Goal: Transaction & Acquisition: Purchase product/service

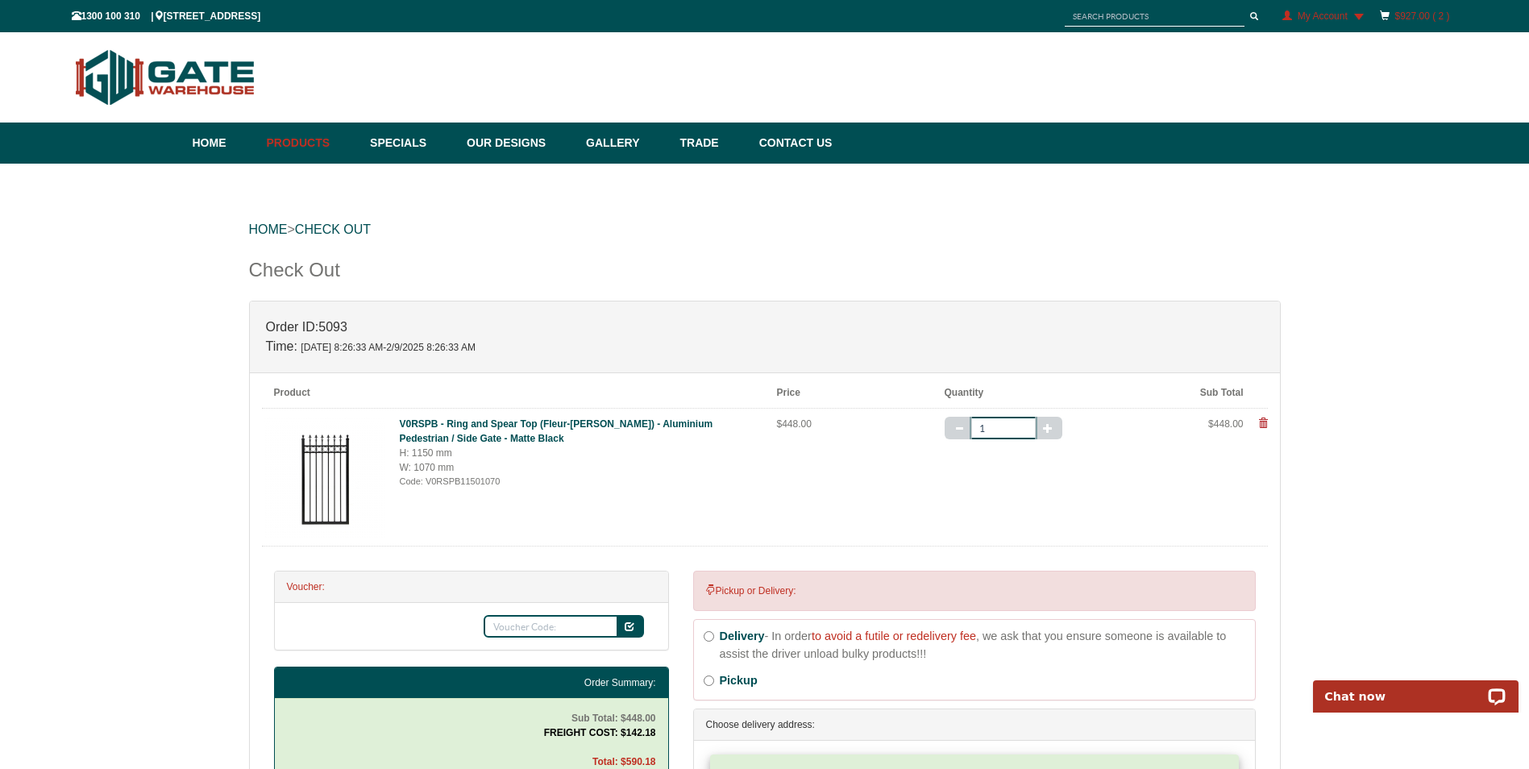
click at [1408, 15] on link "$927.00 ( 2 )" at bounding box center [1422, 15] width 55 height 11
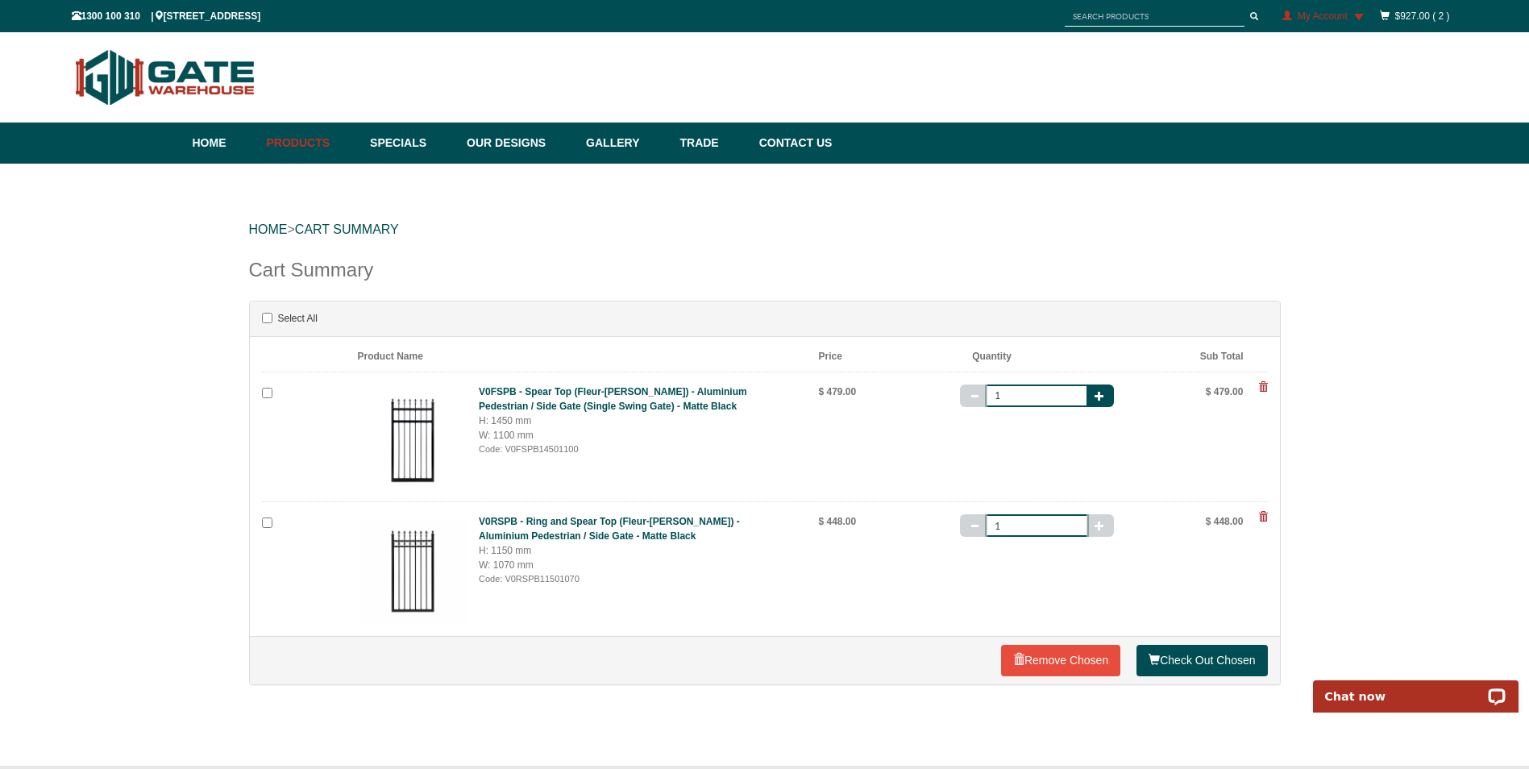
click at [1263, 388] on span at bounding box center [1263, 387] width 10 height 10
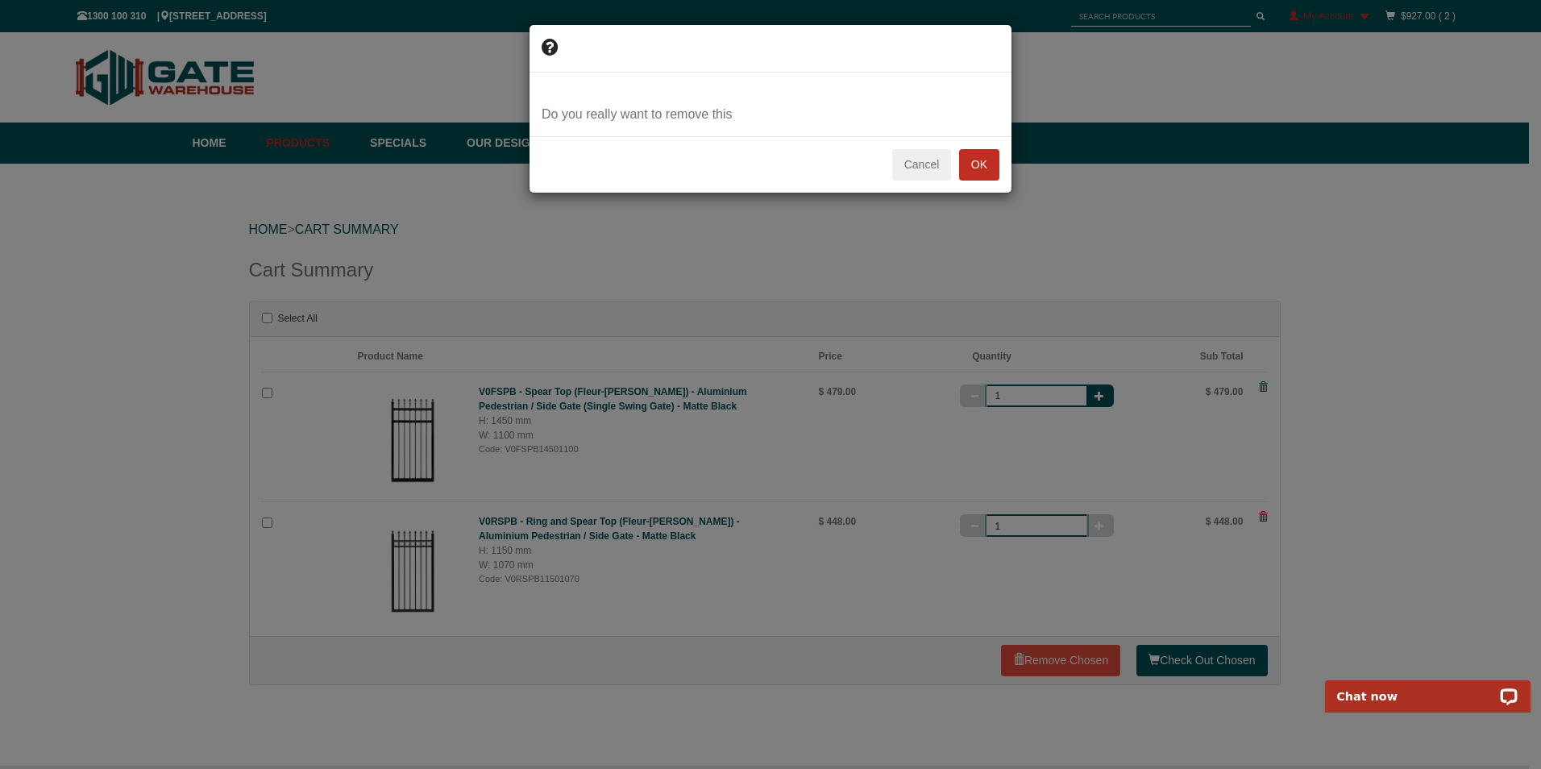
click at [985, 158] on button "OK" at bounding box center [979, 165] width 40 height 32
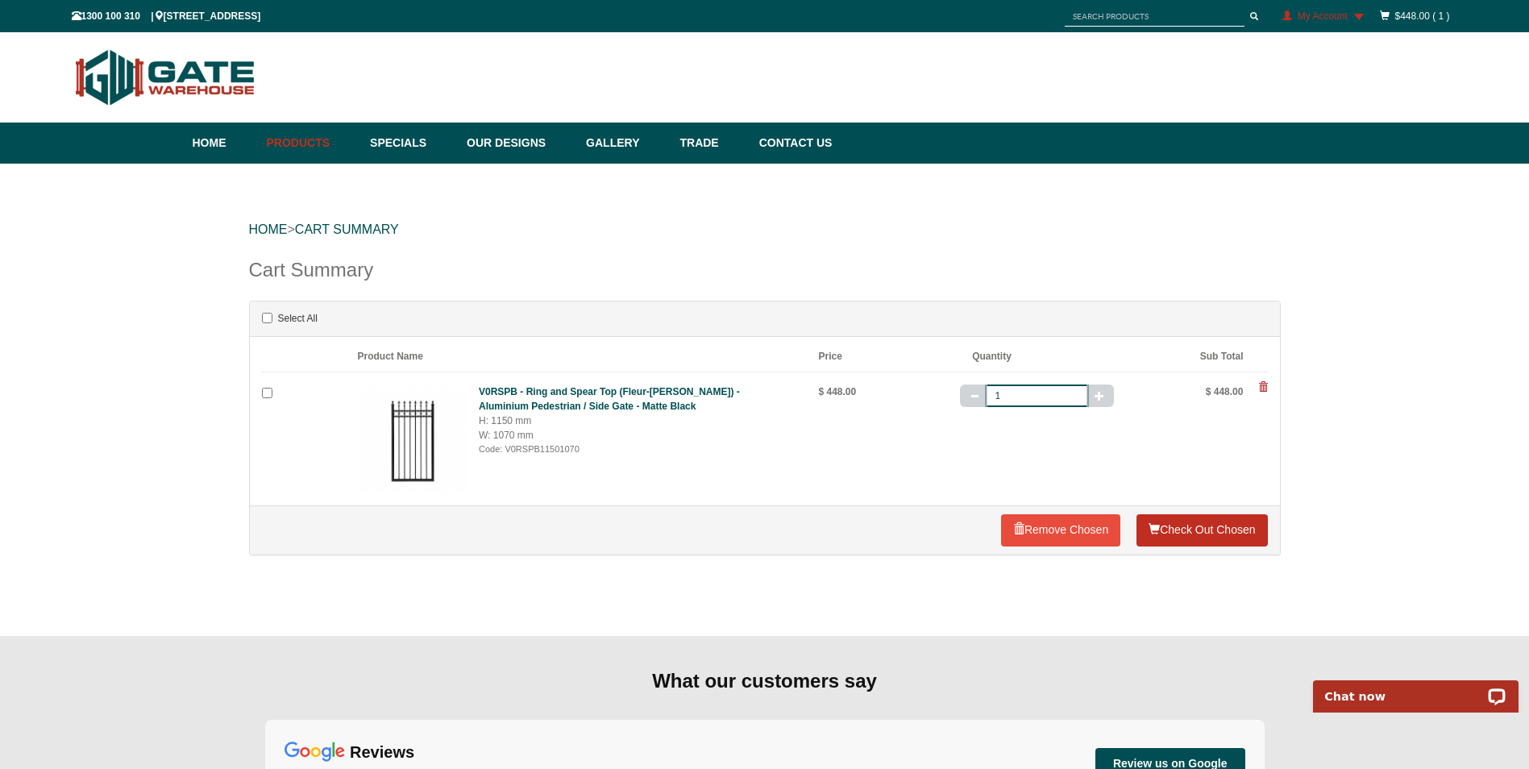
click at [1196, 530] on link "Check Out Chosen" at bounding box center [1202, 530] width 131 height 32
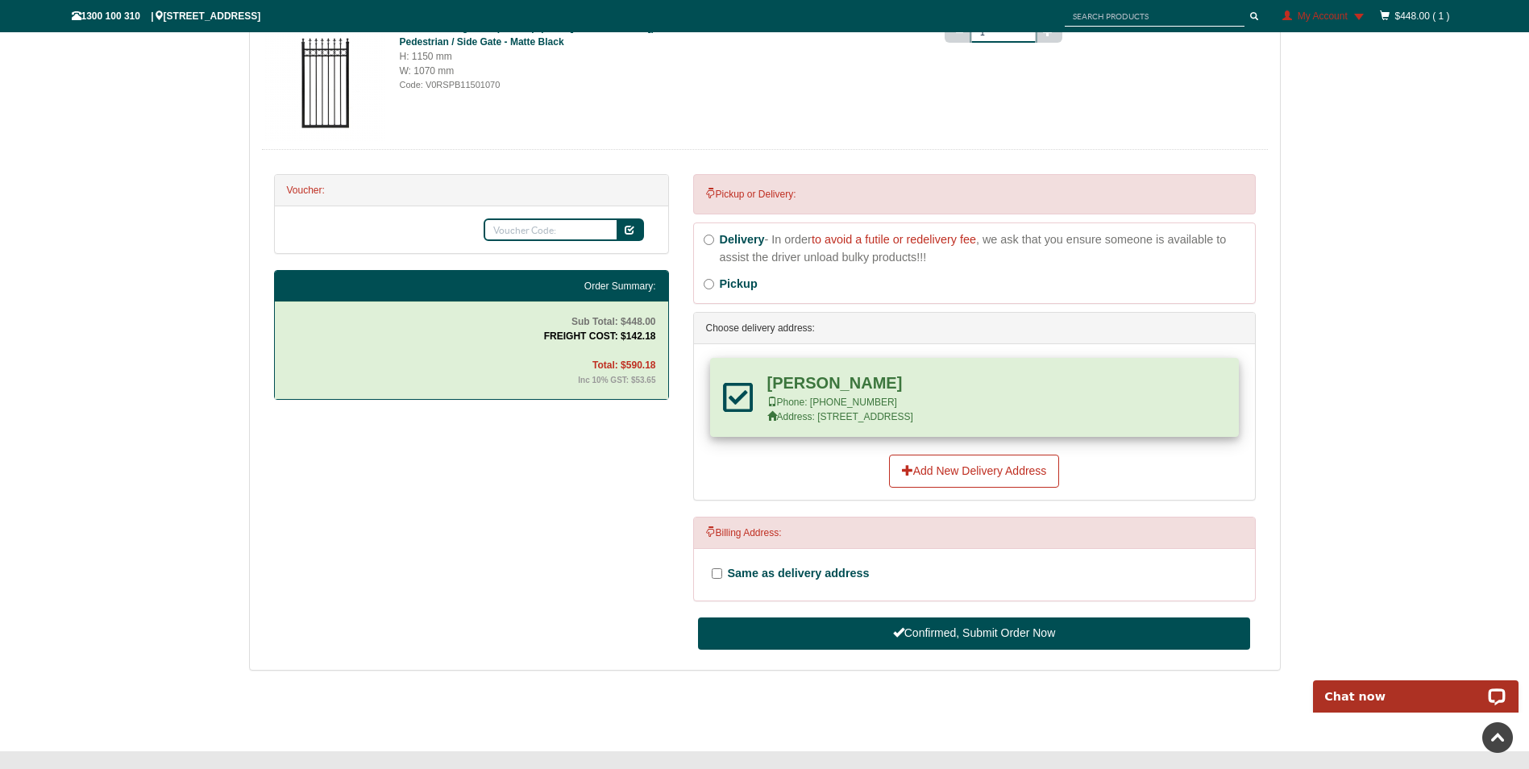
scroll to position [418, 0]
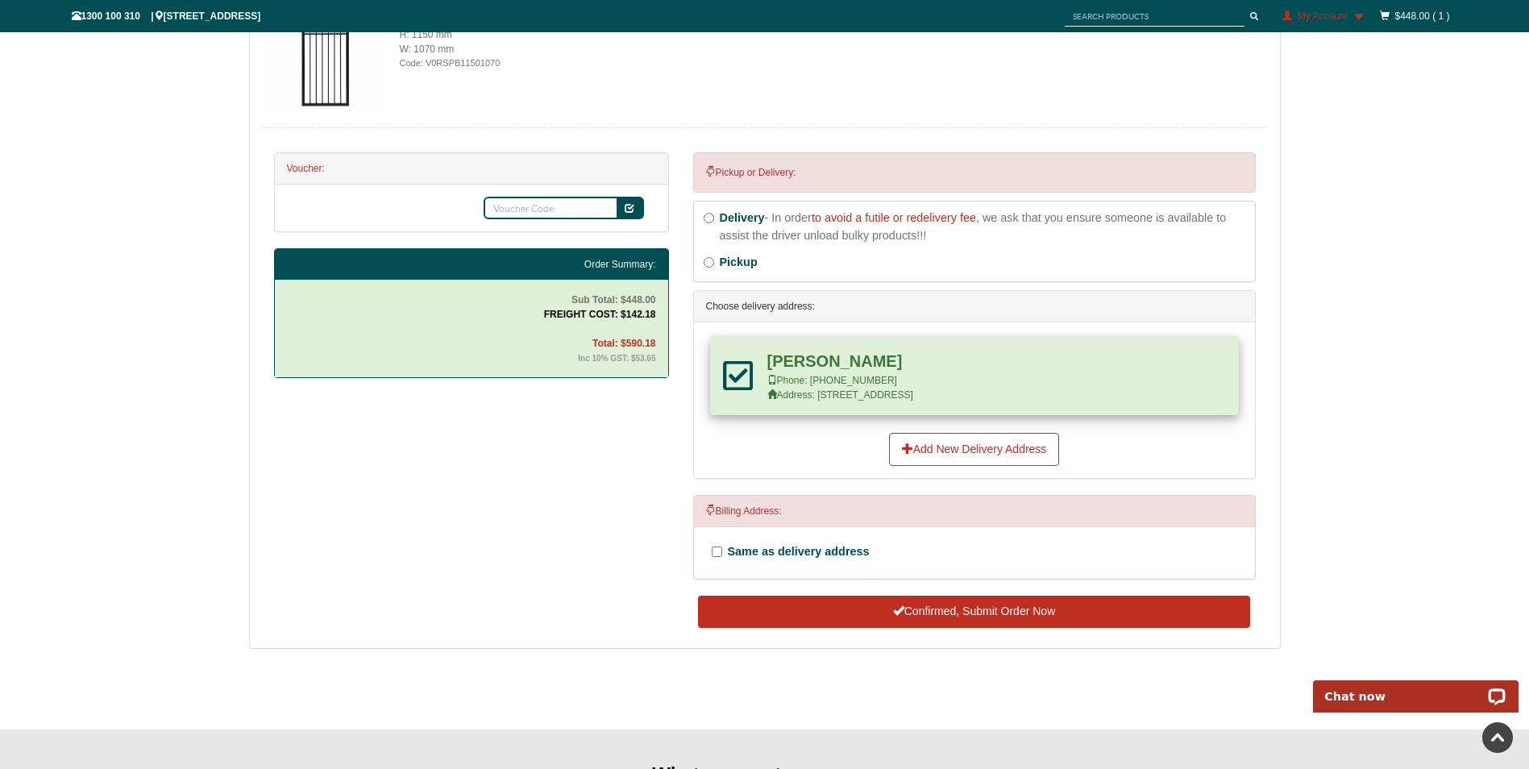
click at [969, 608] on button "Confirmed, Submit Order Now" at bounding box center [973, 612] width 551 height 32
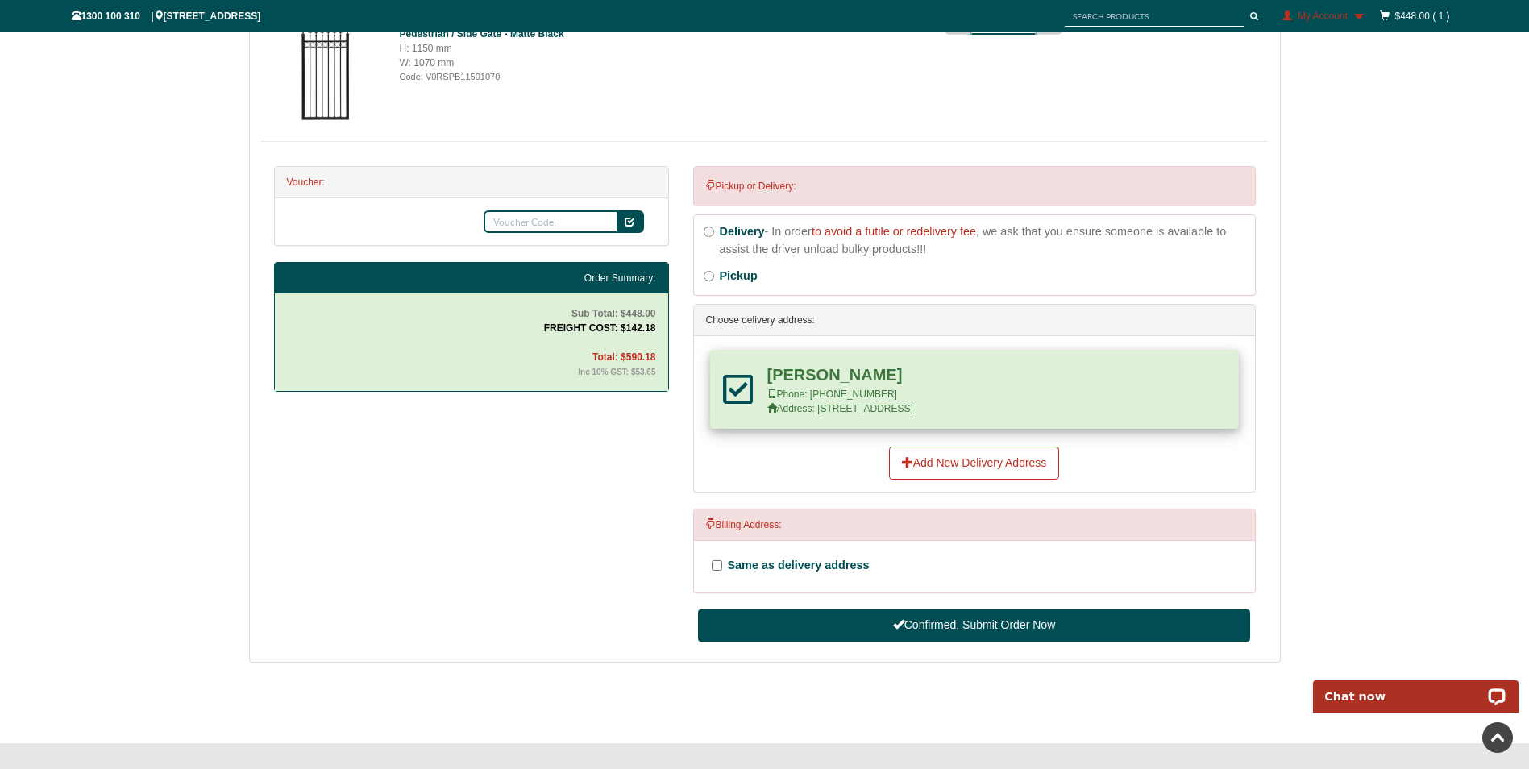
scroll to position [418, 0]
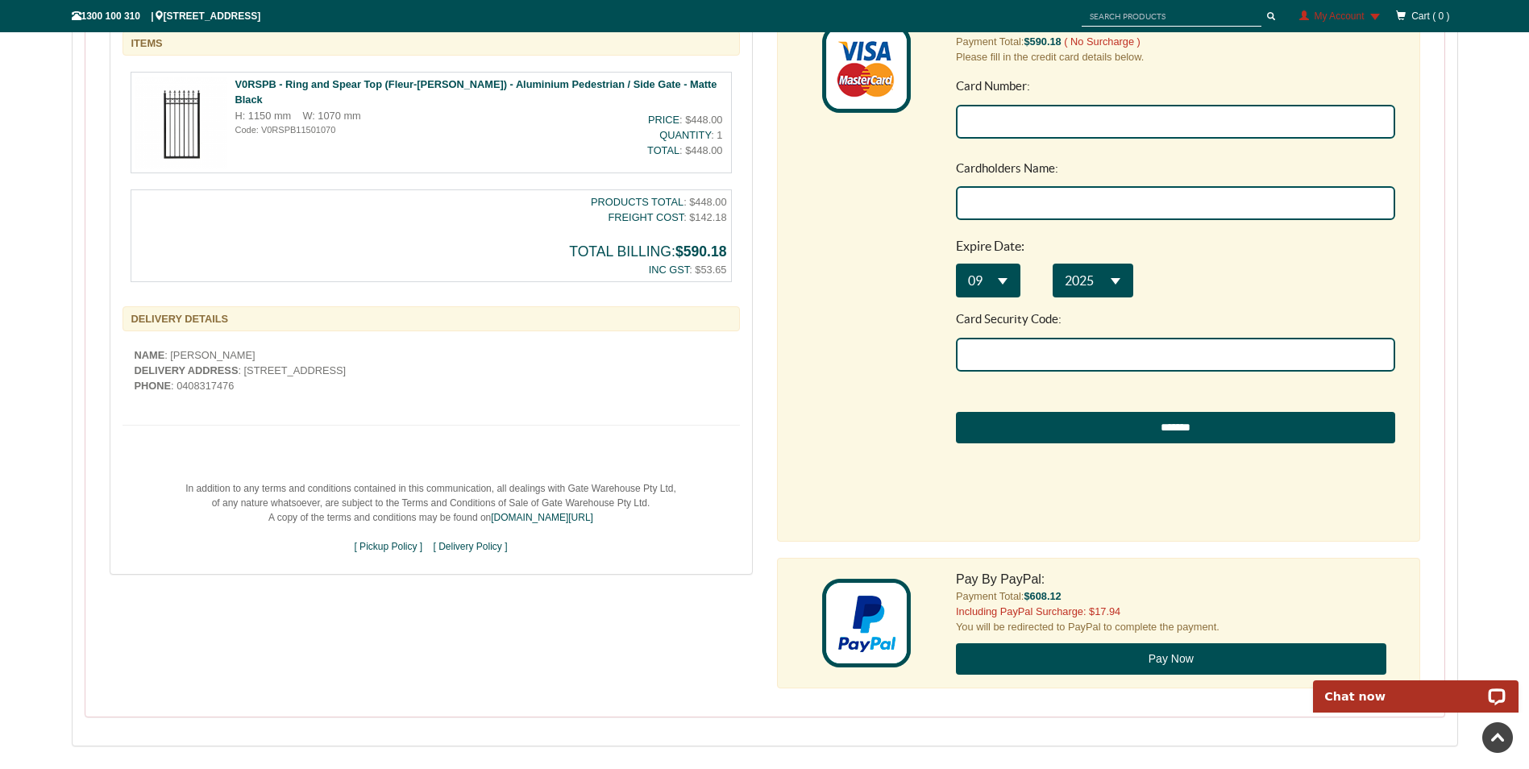
scroll to position [551, 0]
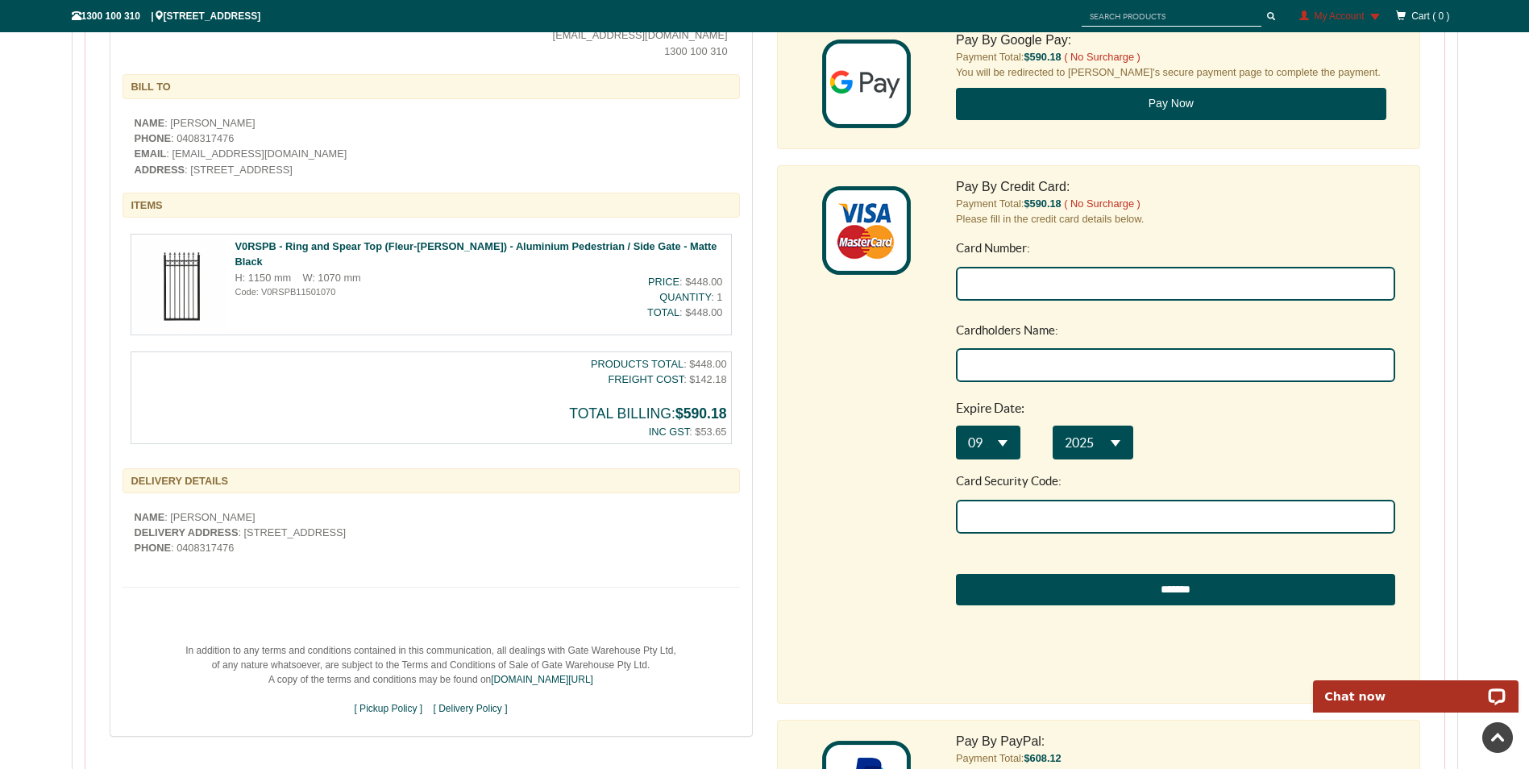
click at [1025, 281] on input "Card Number:" at bounding box center [1175, 284] width 439 height 34
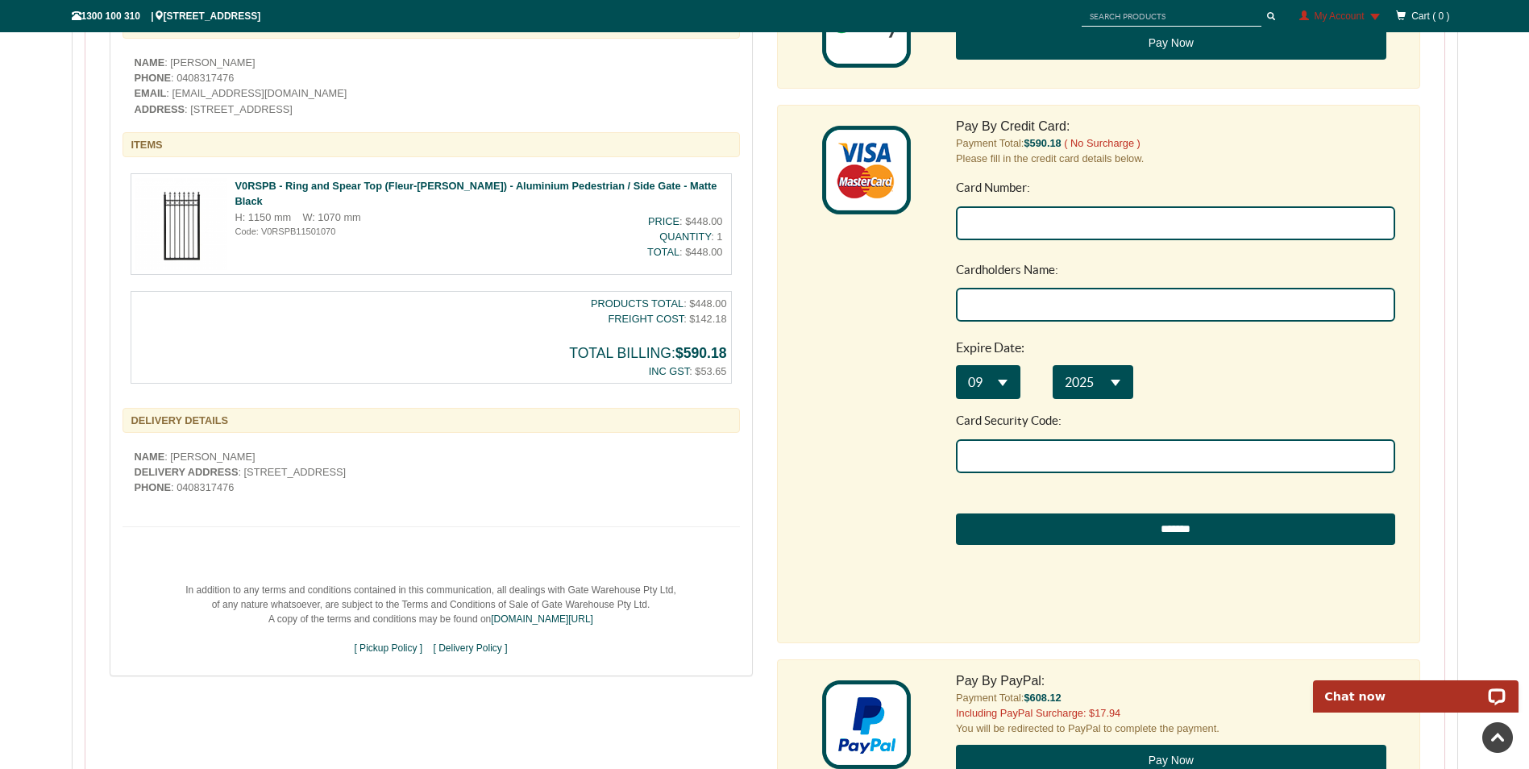
scroll to position [601, 0]
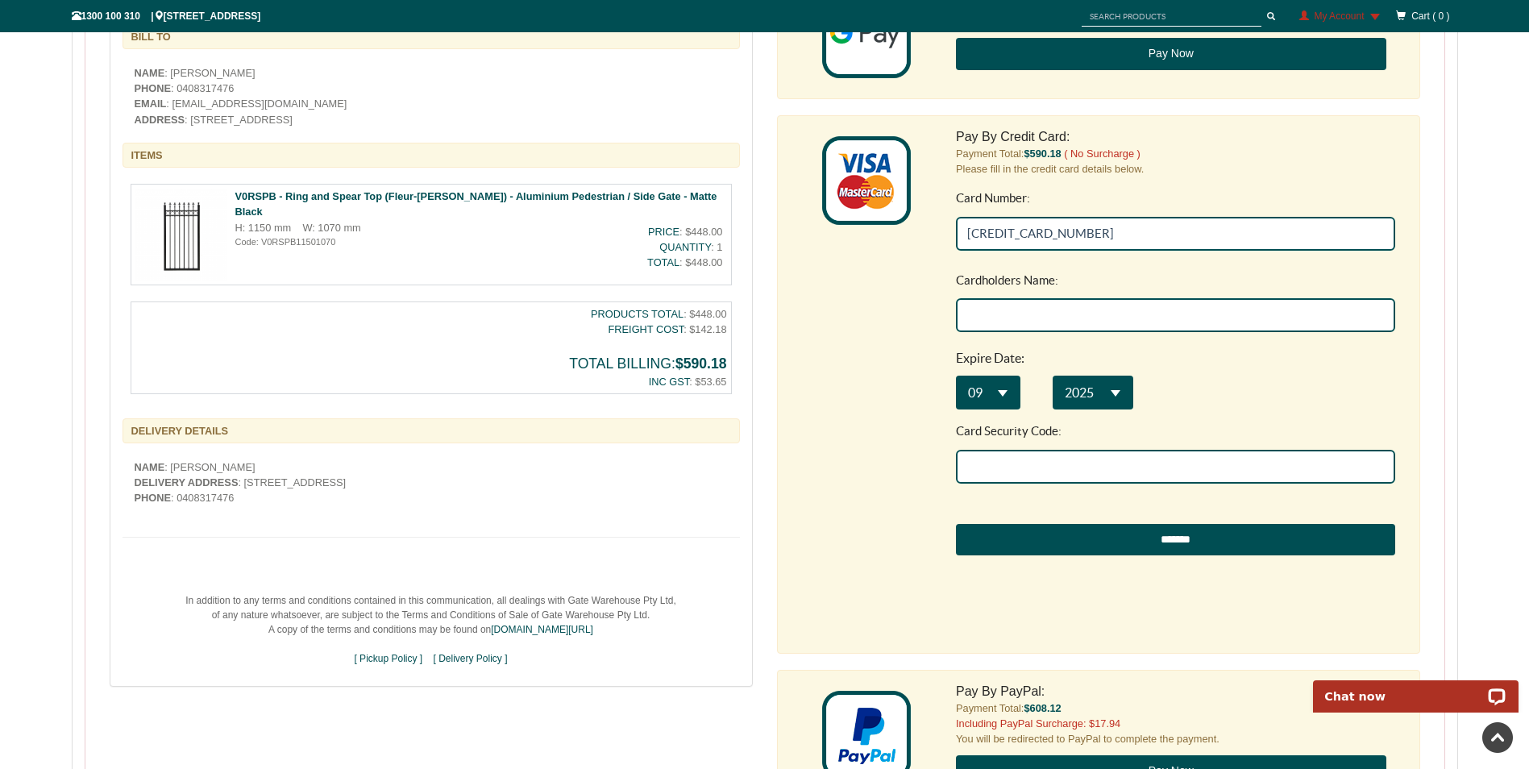
type input "5353 1613 1619 7344"
click at [1316, 313] on input "Cardholders Name:" at bounding box center [1175, 315] width 439 height 34
type input "Stephen M Emery"
select select "**"
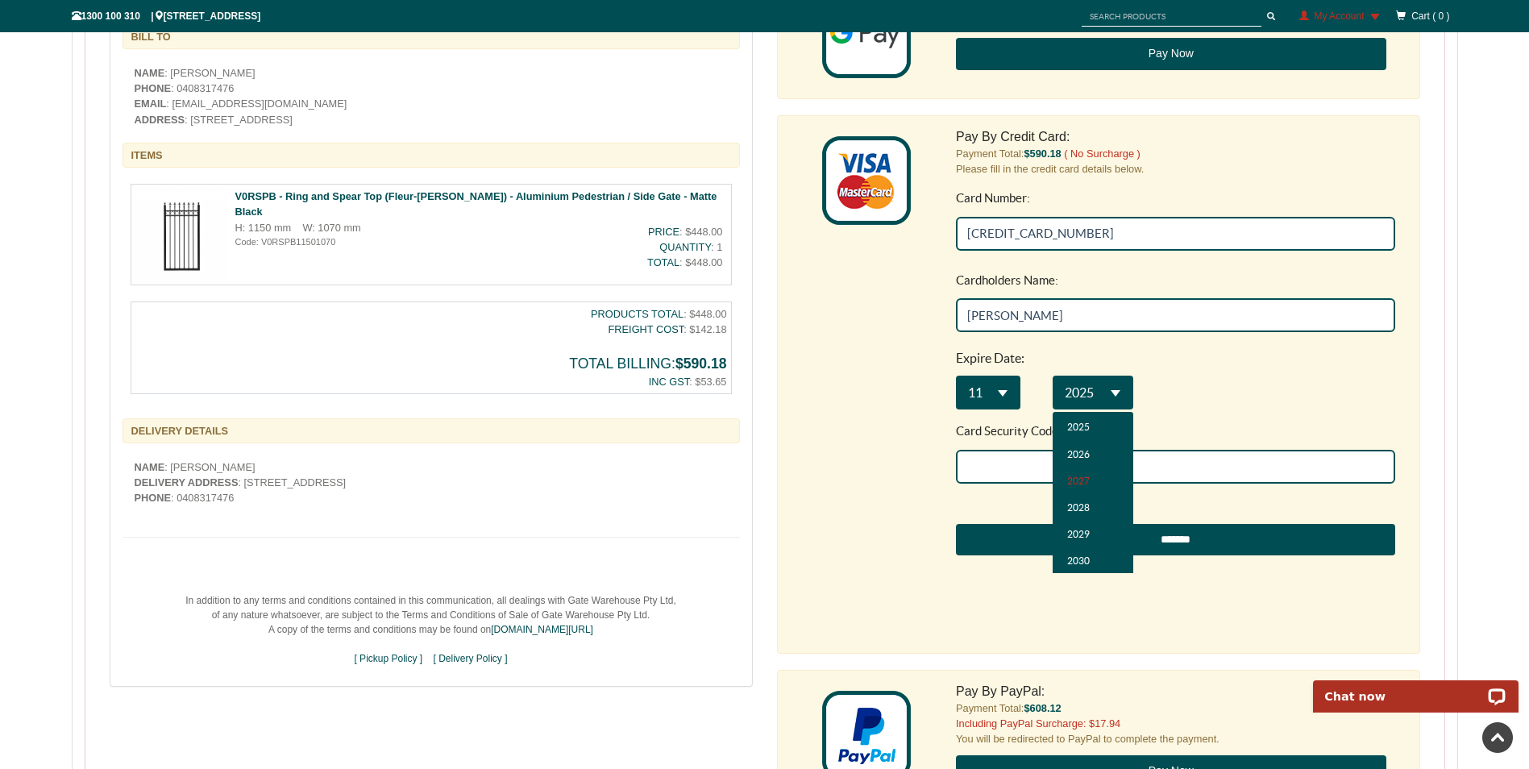
select select "**"
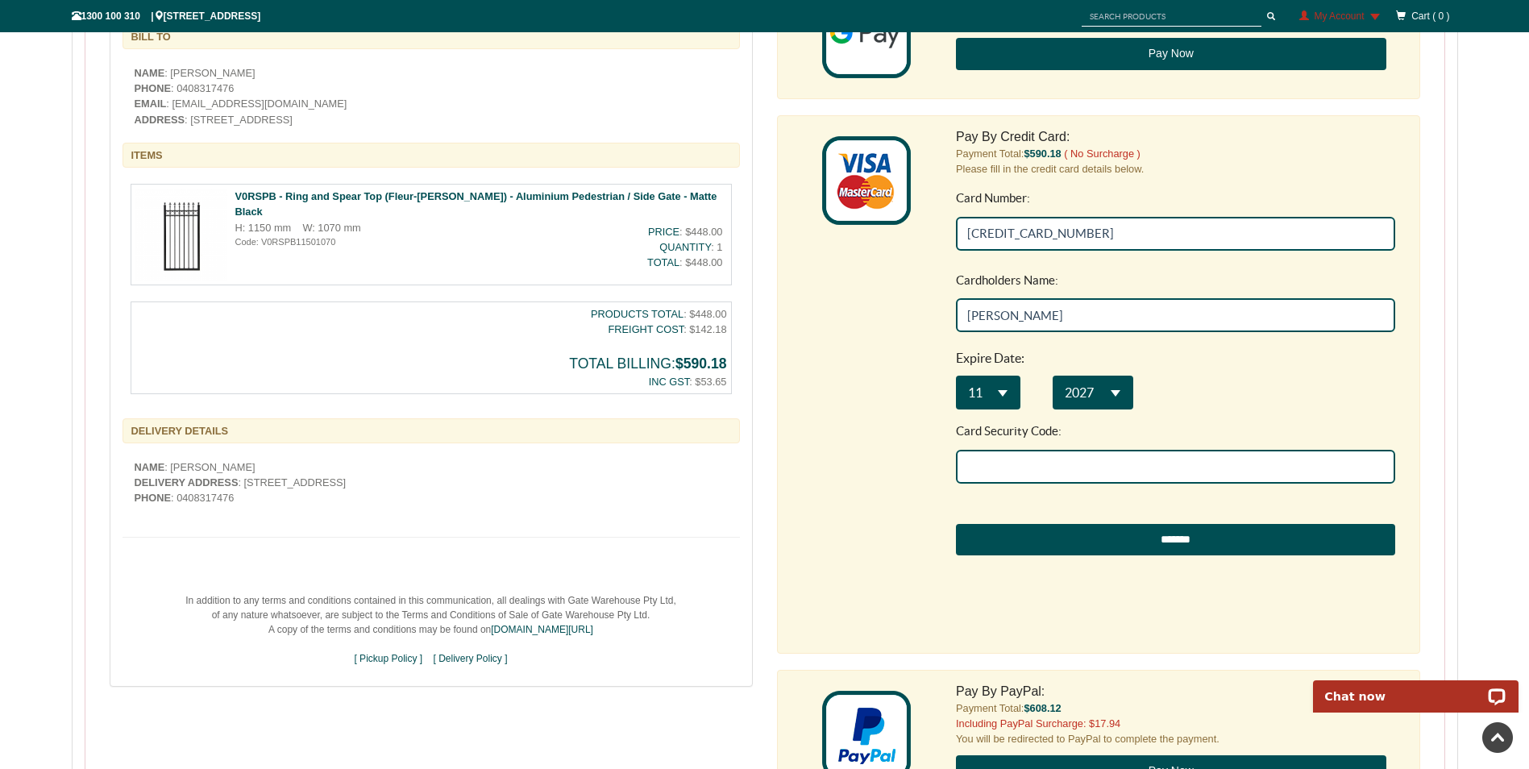
click at [1038, 463] on input "Card Security Code:" at bounding box center [1175, 467] width 439 height 34
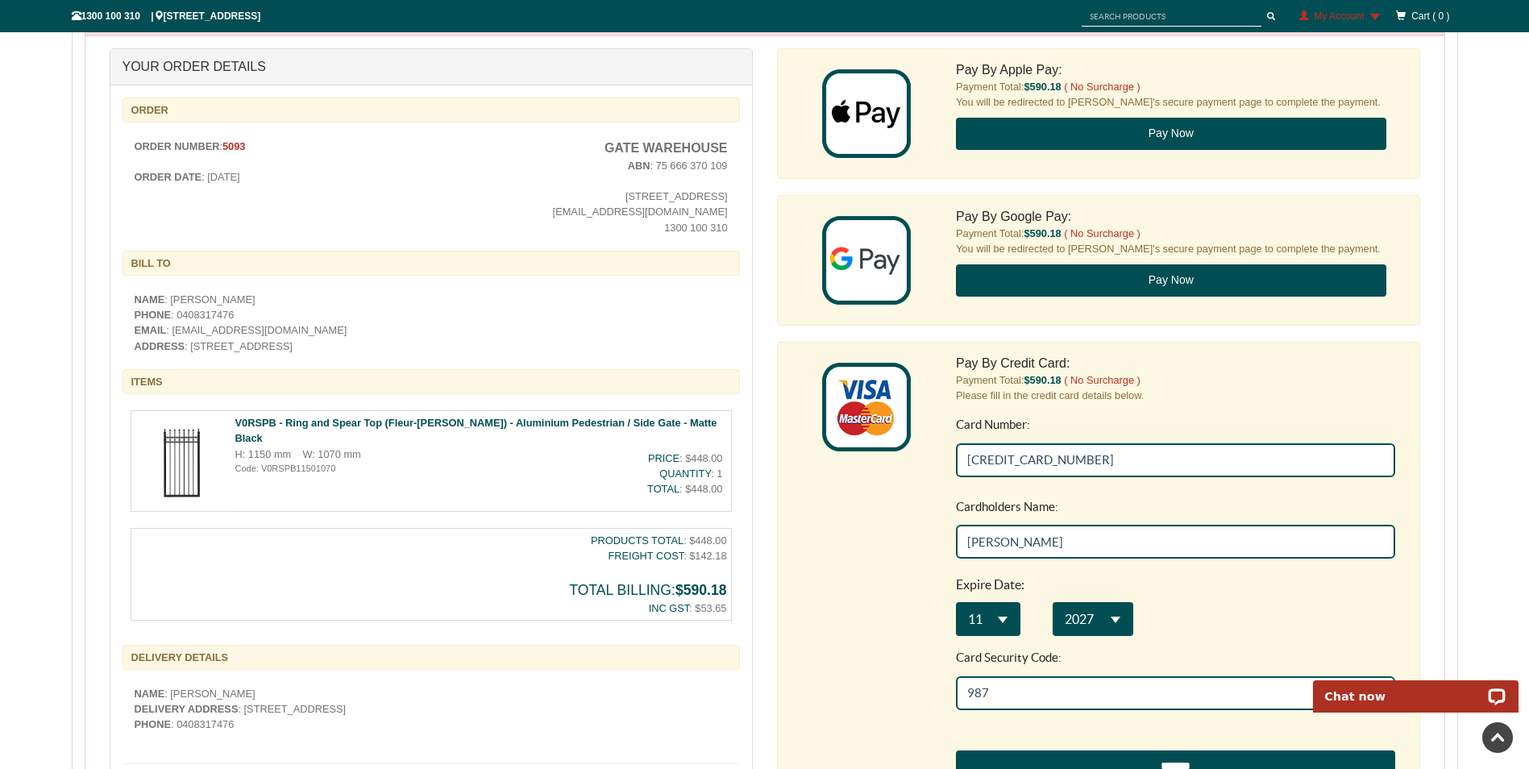
scroll to position [323, 0]
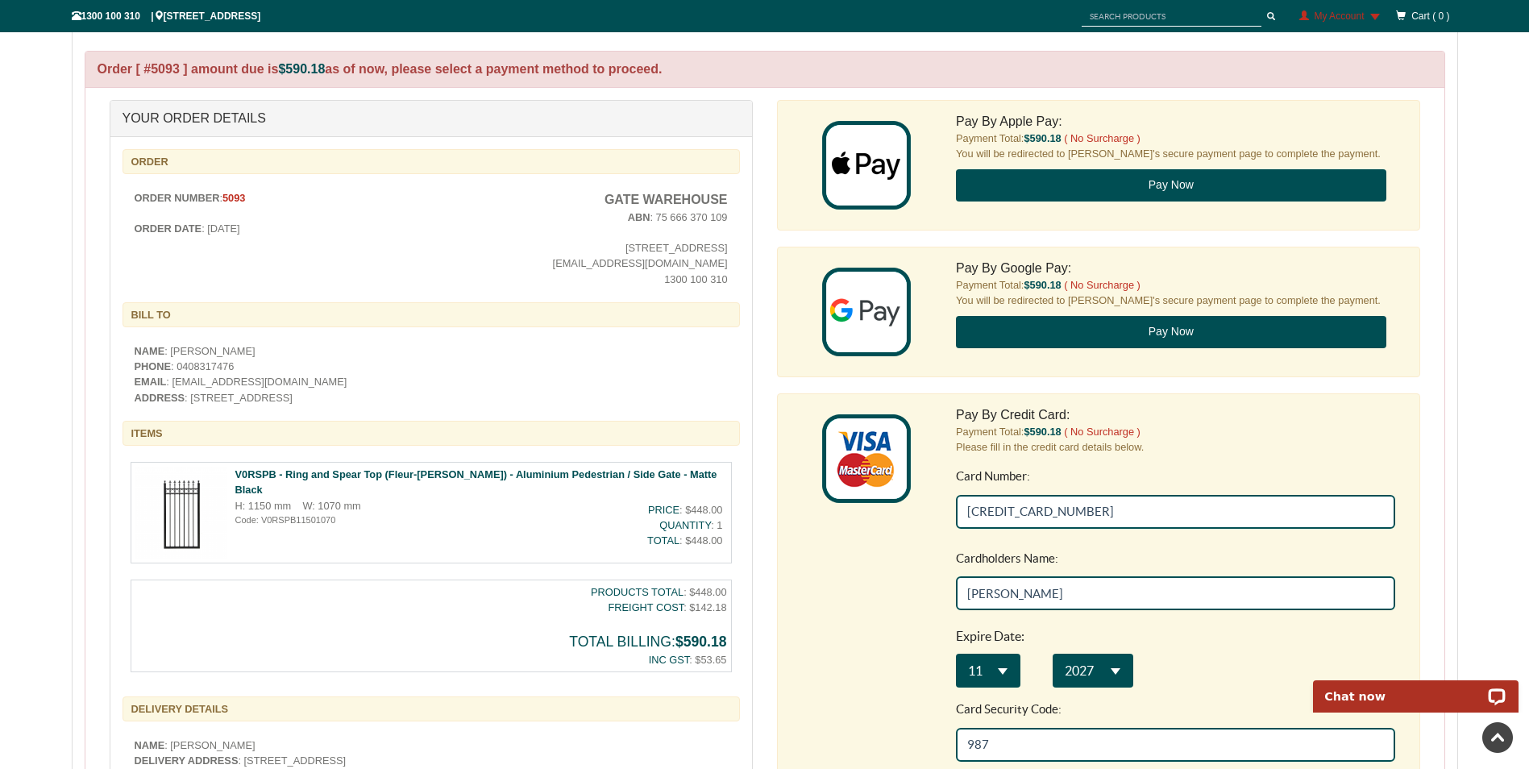
type input "987"
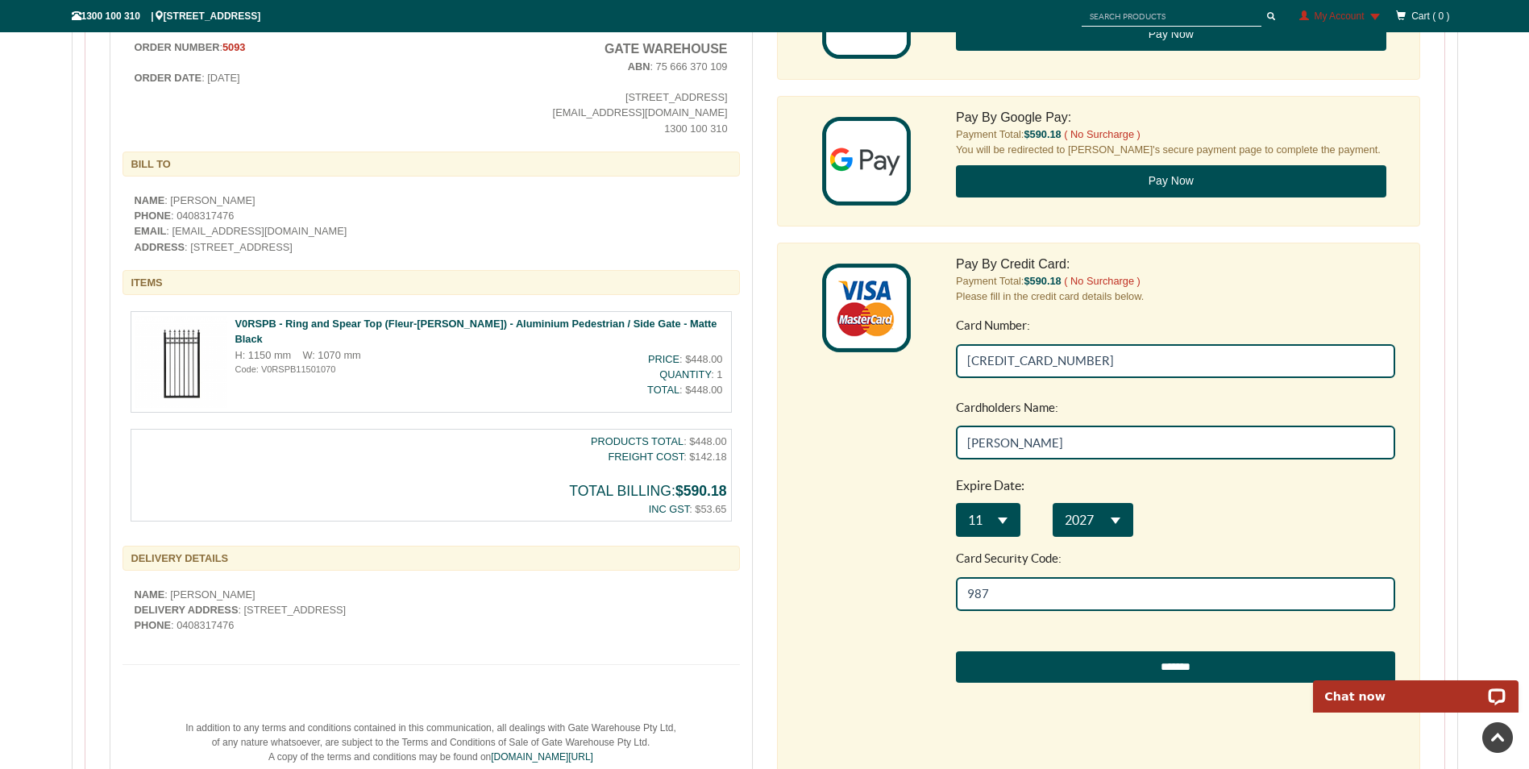
scroll to position [482, 0]
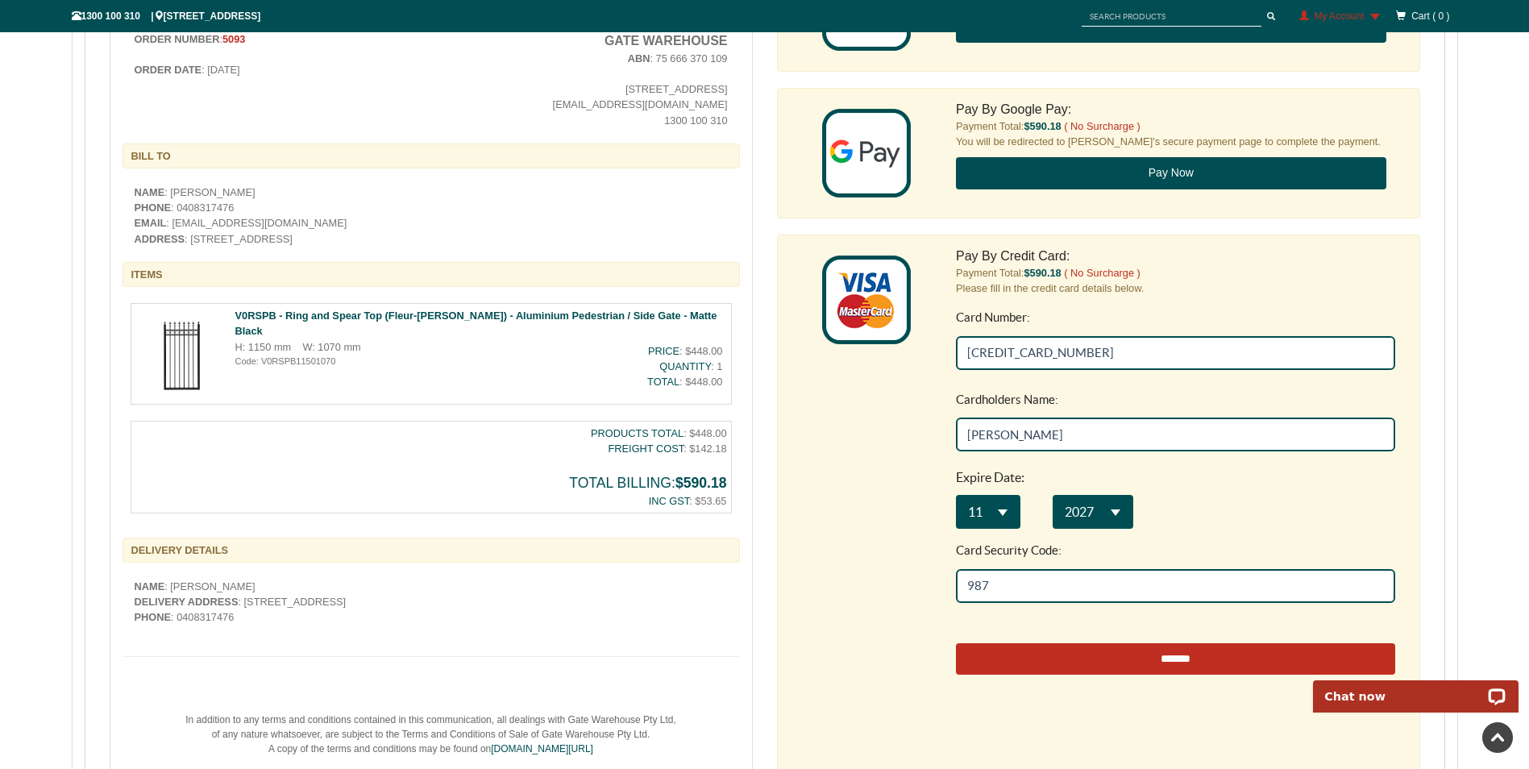
click at [1168, 659] on input "*******" at bounding box center [1175, 659] width 439 height 32
type input "**********"
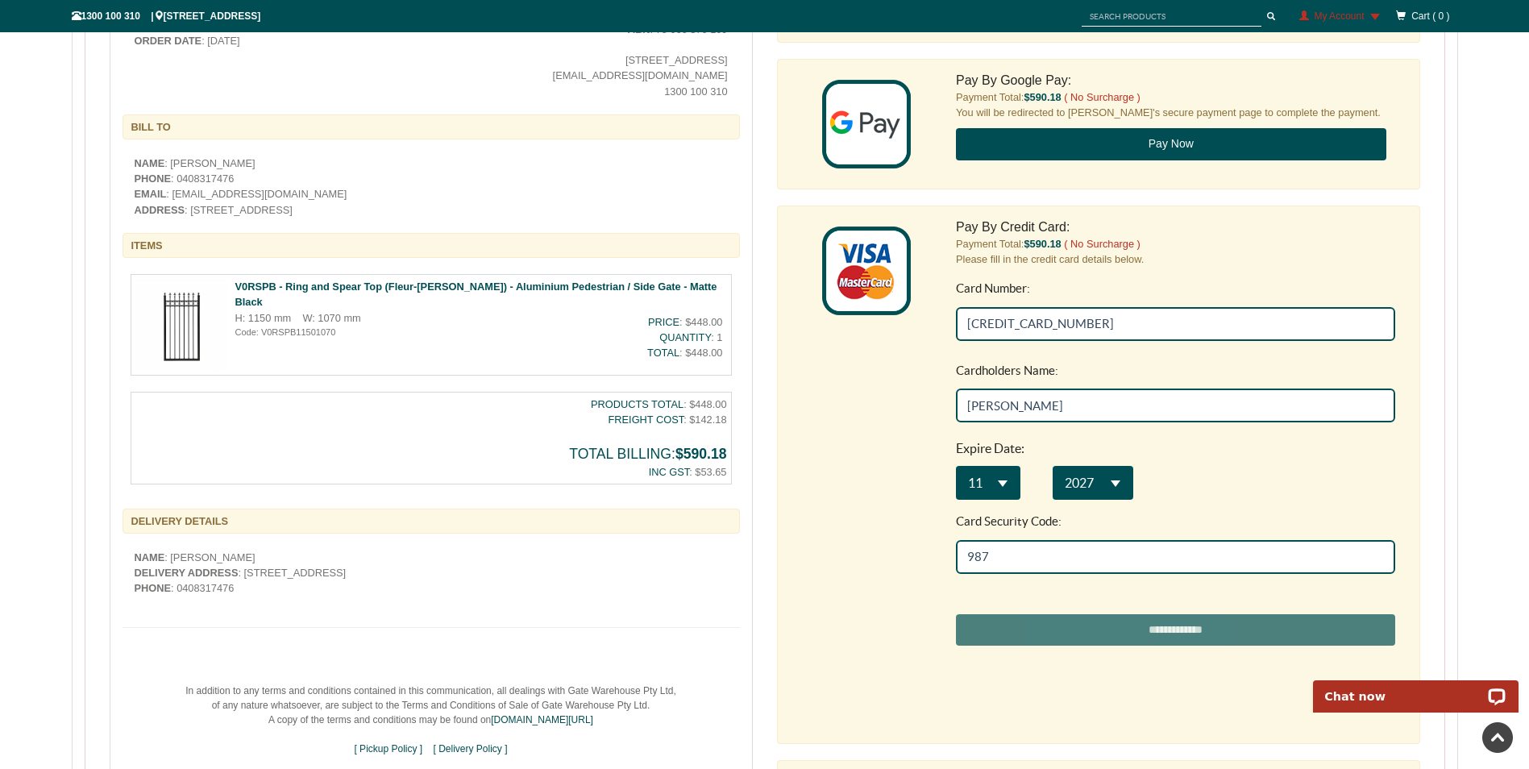
scroll to position [613, 0]
